Goal: Task Accomplishment & Management: Use online tool/utility

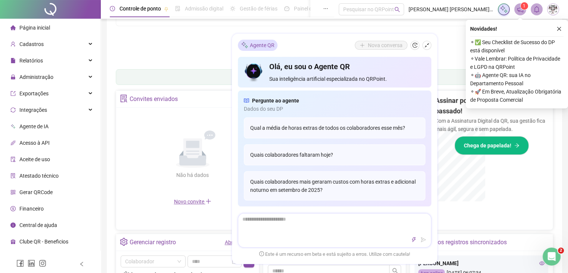
scroll to position [185, 0]
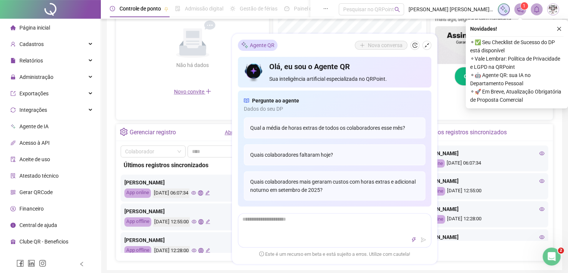
click at [30, 26] on span "Página inicial" at bounding box center [34, 28] width 31 height 6
click at [38, 26] on span "Página inicial" at bounding box center [34, 28] width 31 height 6
click at [558, 27] on icon "close" at bounding box center [558, 28] width 5 height 5
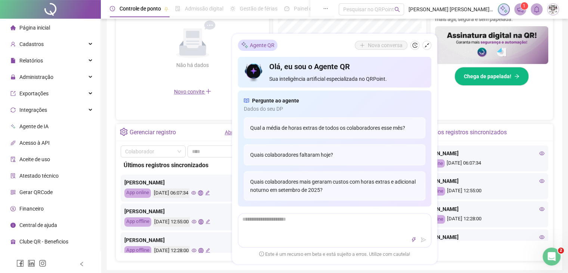
click at [553, 9] on img at bounding box center [553, 9] width 11 height 11
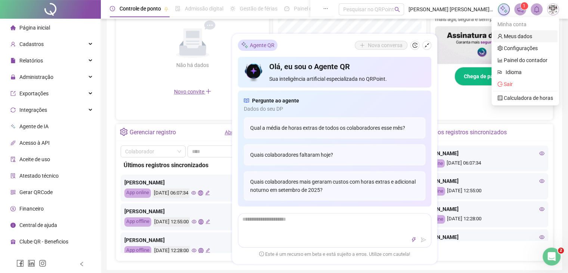
click at [514, 35] on link "Meus dados" at bounding box center [514, 36] width 35 height 6
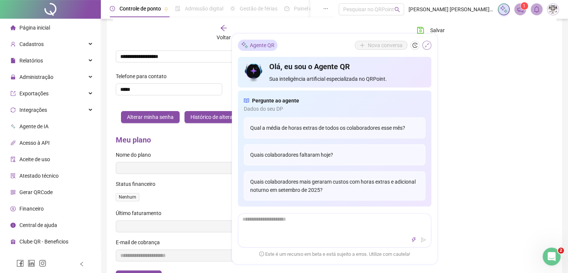
click at [427, 46] on icon "shrink" at bounding box center [426, 45] width 5 height 5
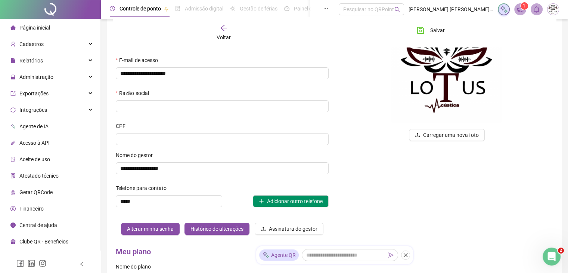
scroll to position [66, 0]
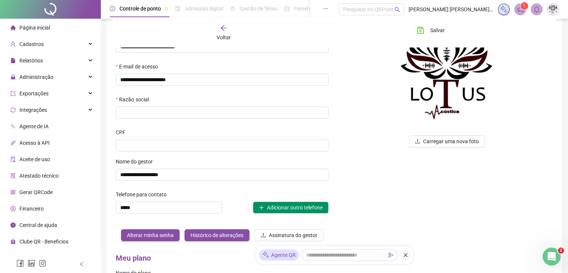
click at [38, 223] on span "Central de ajuda" at bounding box center [38, 225] width 38 height 6
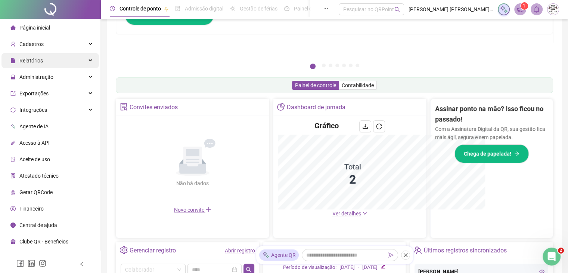
click at [30, 58] on span "Relatórios" at bounding box center [31, 61] width 24 height 6
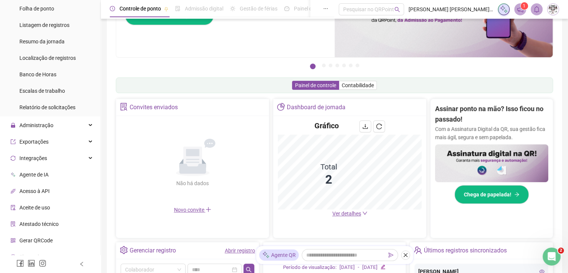
scroll to position [128, 0]
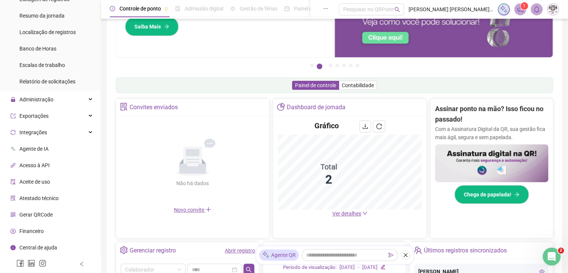
click at [26, 216] on span "Gerar QRCode" at bounding box center [35, 214] width 33 height 6
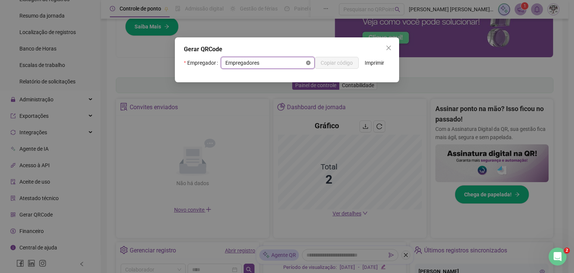
click at [306, 63] on icon "close-circle" at bounding box center [308, 63] width 4 height 4
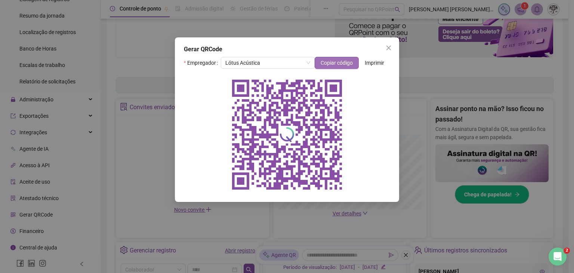
click at [337, 62] on span "Copiar código" at bounding box center [336, 63] width 32 height 8
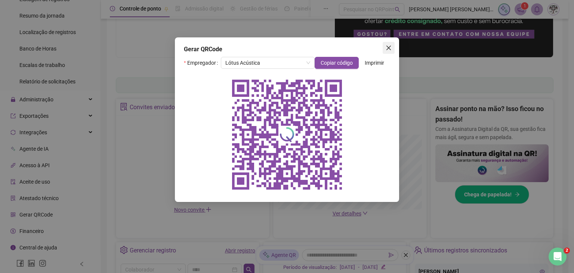
click at [387, 46] on icon "close" at bounding box center [388, 48] width 4 height 4
